Goal: Task Accomplishment & Management: Use online tool/utility

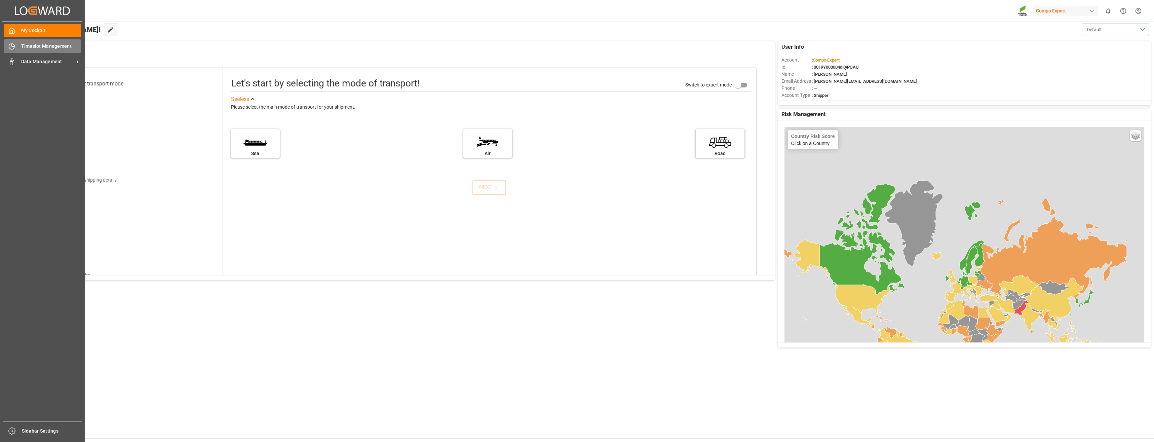
click at [35, 47] on span "Timeslot Management" at bounding box center [51, 46] width 60 height 7
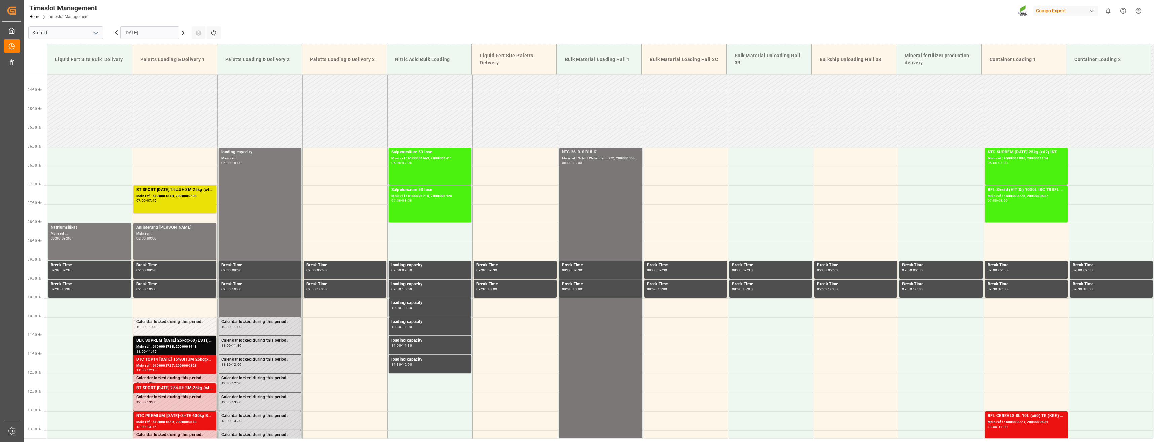
scroll to position [144, 0]
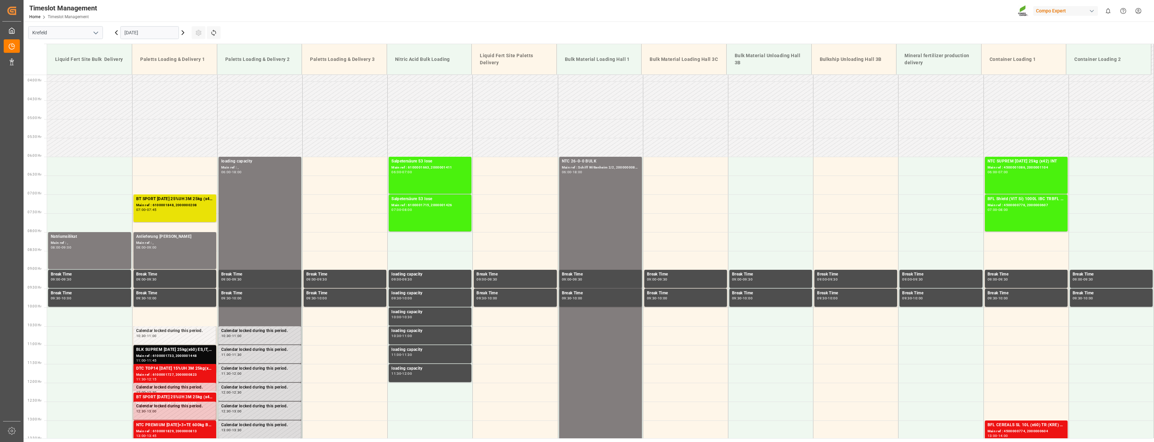
click at [183, 33] on icon at bounding box center [183, 33] width 8 height 8
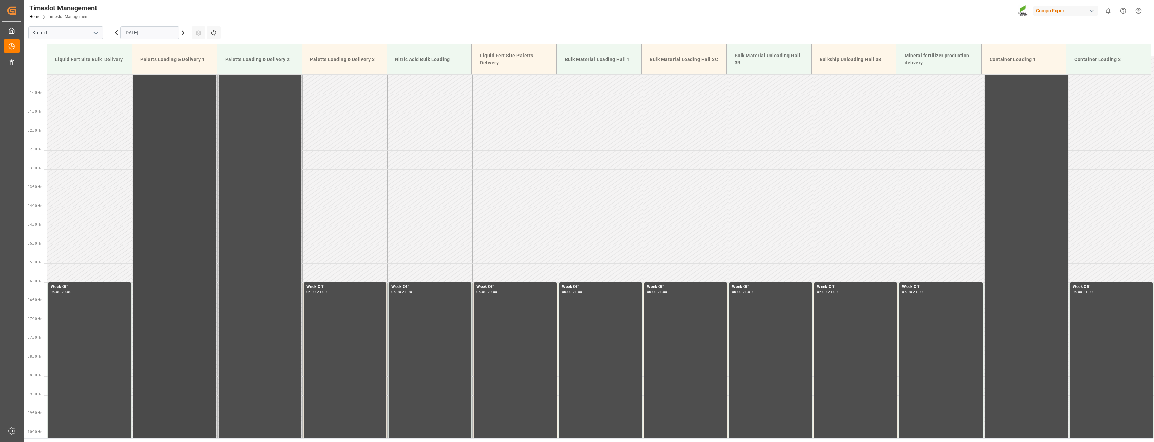
scroll to position [0, 0]
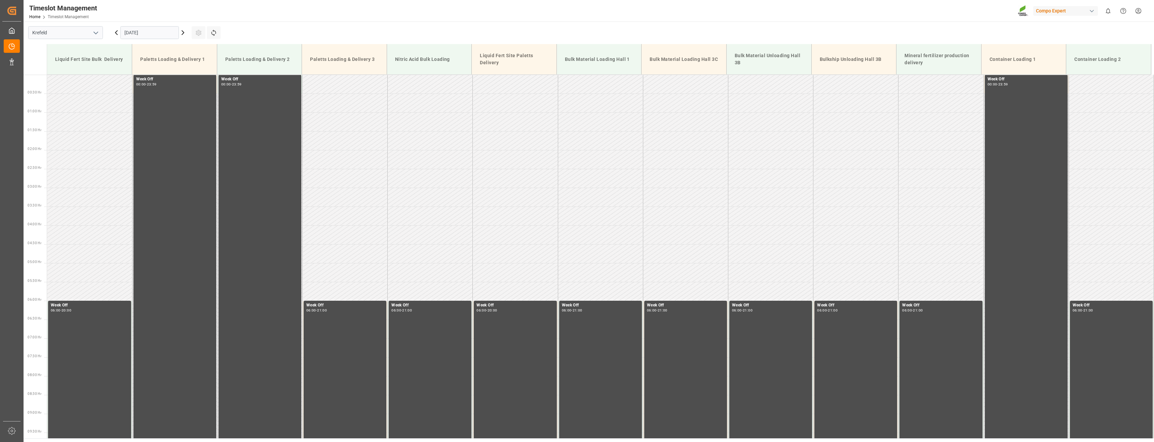
click at [184, 32] on icon at bounding box center [183, 33] width 8 height 8
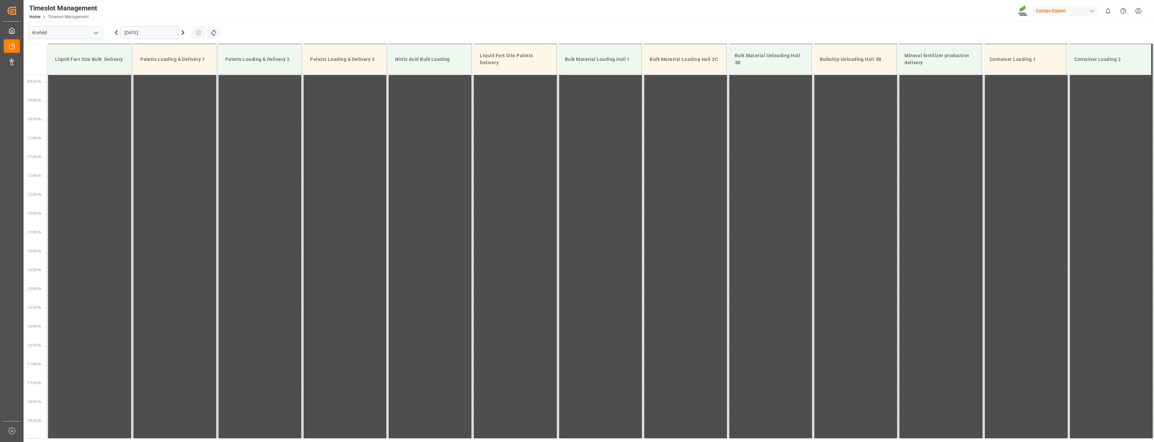
scroll to position [379, 0]
click at [184, 32] on icon at bounding box center [183, 33] width 8 height 8
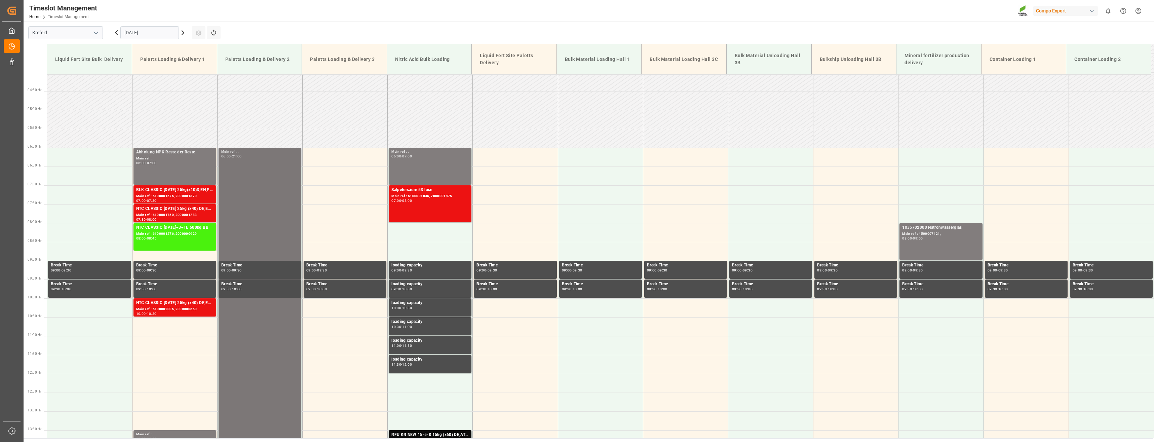
scroll to position [144, 0]
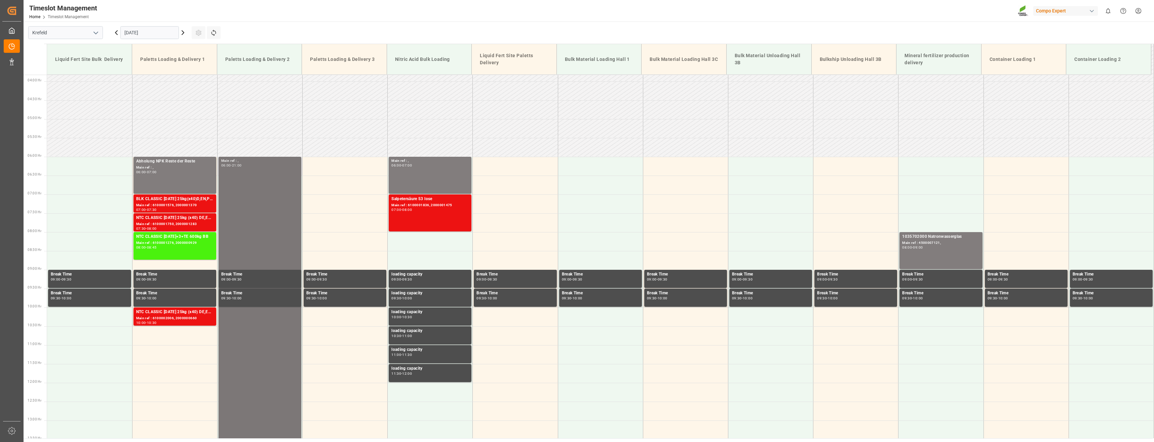
click at [257, 164] on div "06:00 - 21:00" at bounding box center [259, 166] width 77 height 4
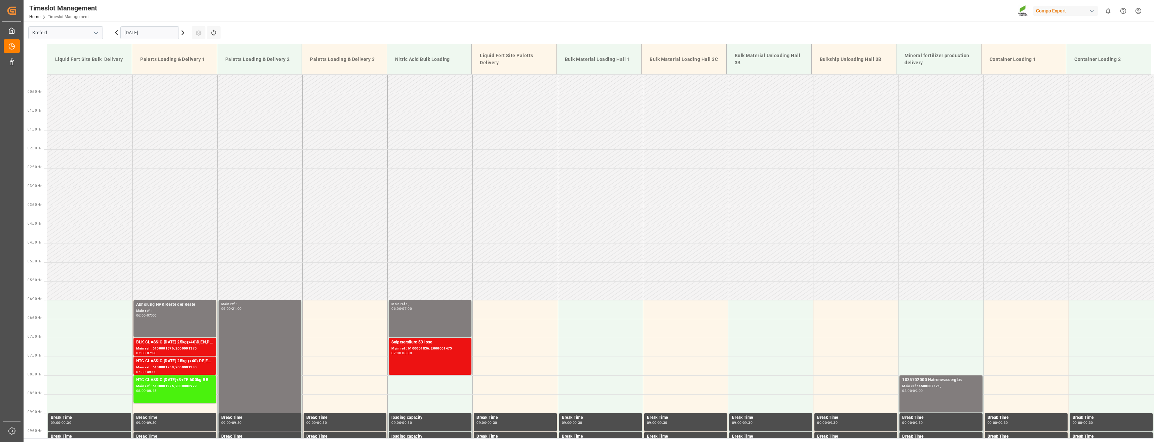
scroll to position [0, 0]
click at [186, 31] on icon at bounding box center [183, 33] width 8 height 8
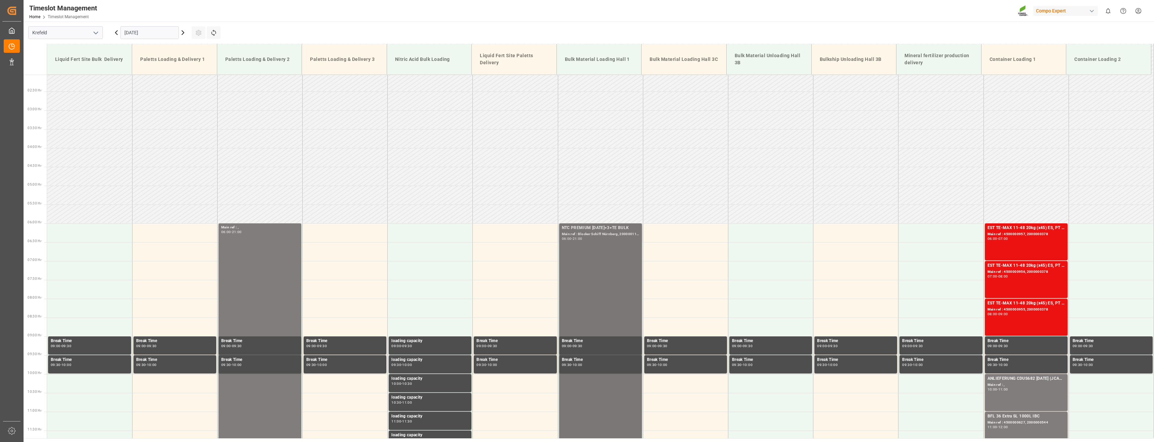
scroll to position [77, 0]
click at [593, 229] on div "NTC PREMIUM [DATE]+3+TE BULK" at bounding box center [600, 228] width 77 height 7
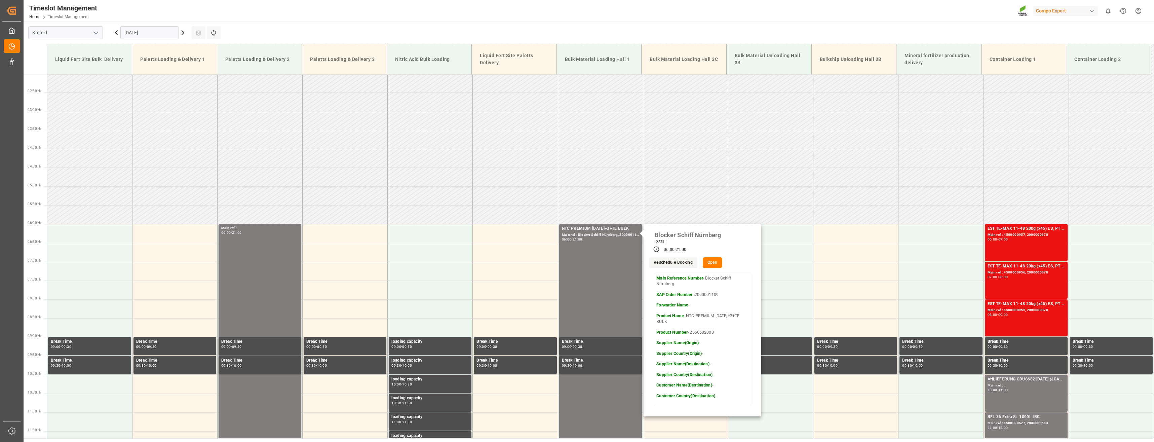
drag, startPoint x: 686, startPoint y: 317, endPoint x: 742, endPoint y: 320, distance: 56.9
click at [742, 320] on p "Product Name - NTC PREMIUM [DATE]+3+TE BULK" at bounding box center [702, 319] width 92 height 12
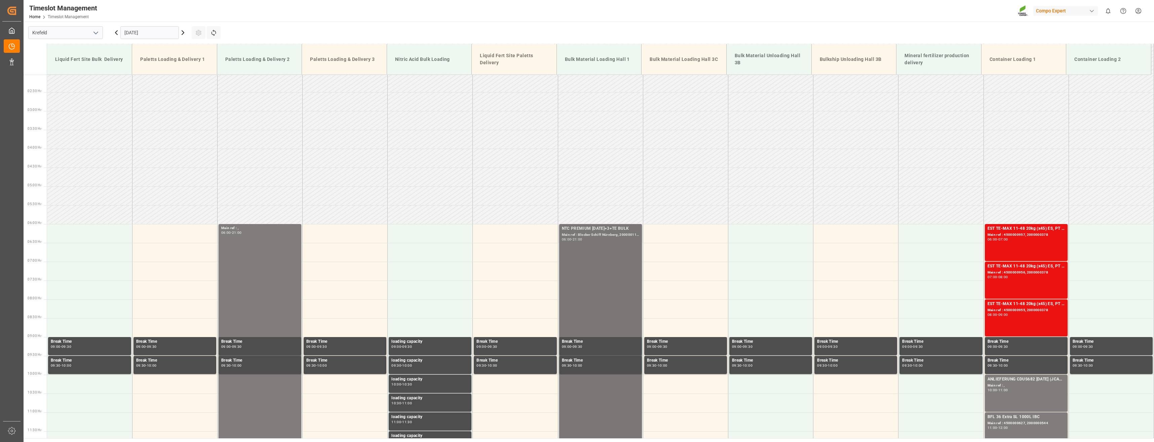
drag, startPoint x: 561, startPoint y: 227, endPoint x: 632, endPoint y: 230, distance: 70.7
click at [632, 230] on div "NTC PREMIUM [DATE]+3+TE BULK" at bounding box center [600, 228] width 77 height 7
drag, startPoint x: 624, startPoint y: 228, endPoint x: 568, endPoint y: 228, distance: 55.8
click at [568, 228] on div "NTC PREMIUM [DATE]+3+TE BULK" at bounding box center [600, 228] width 77 height 7
